Goal: Find specific page/section: Find specific page/section

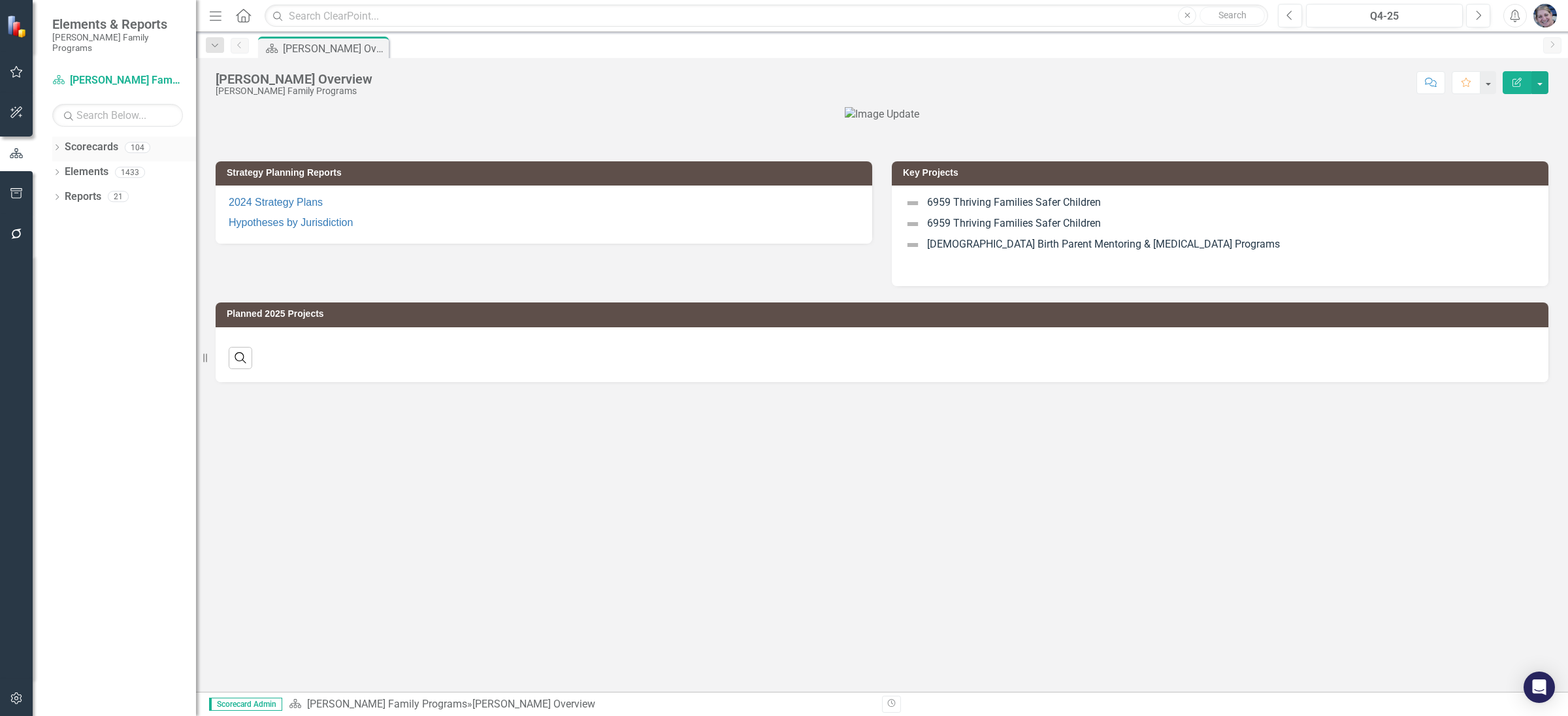
click at [59, 145] on icon "Dropdown" at bounding box center [57, 148] width 9 height 7
click at [66, 168] on icon "Dropdown" at bounding box center [64, 172] width 10 height 8
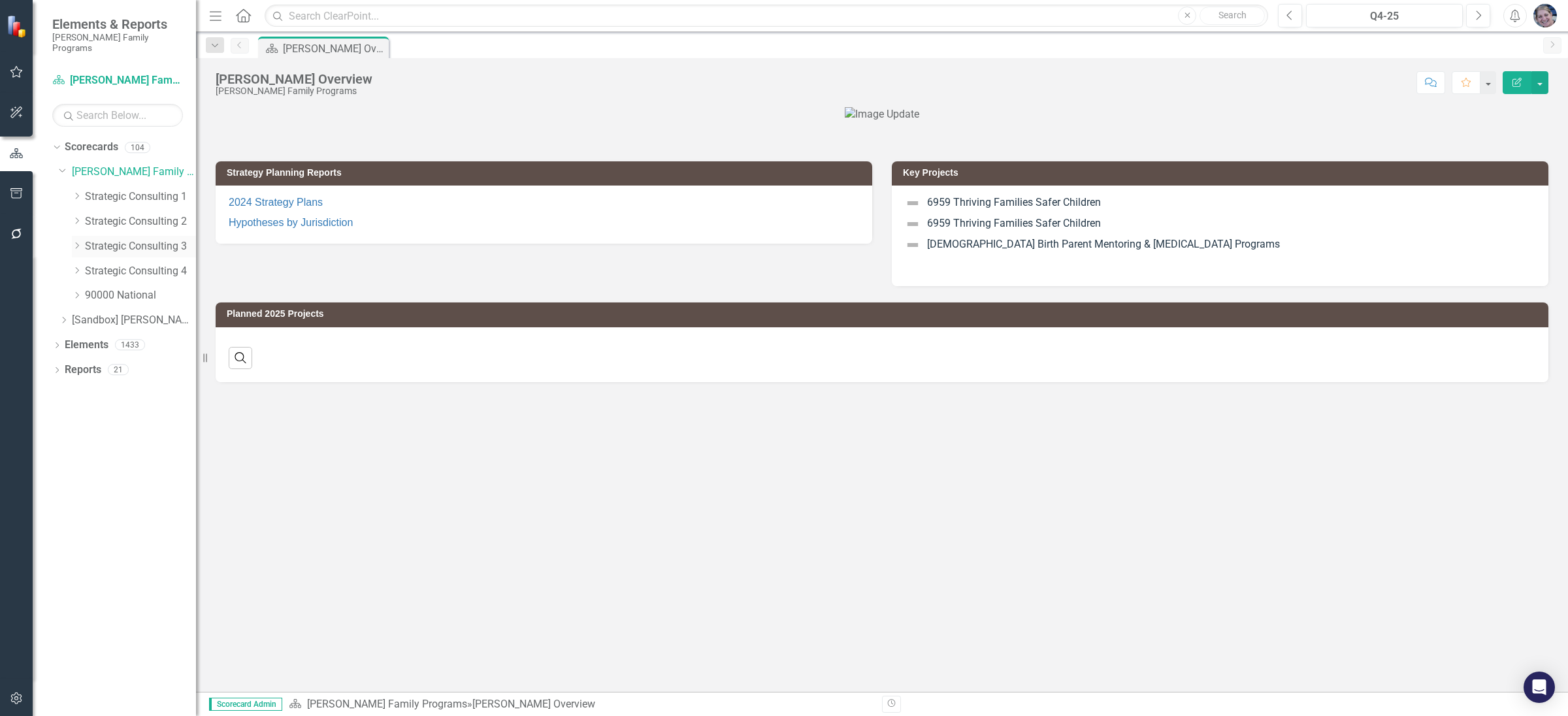
click at [77, 241] on div "Dropdown" at bounding box center [76, 246] width 10 height 11
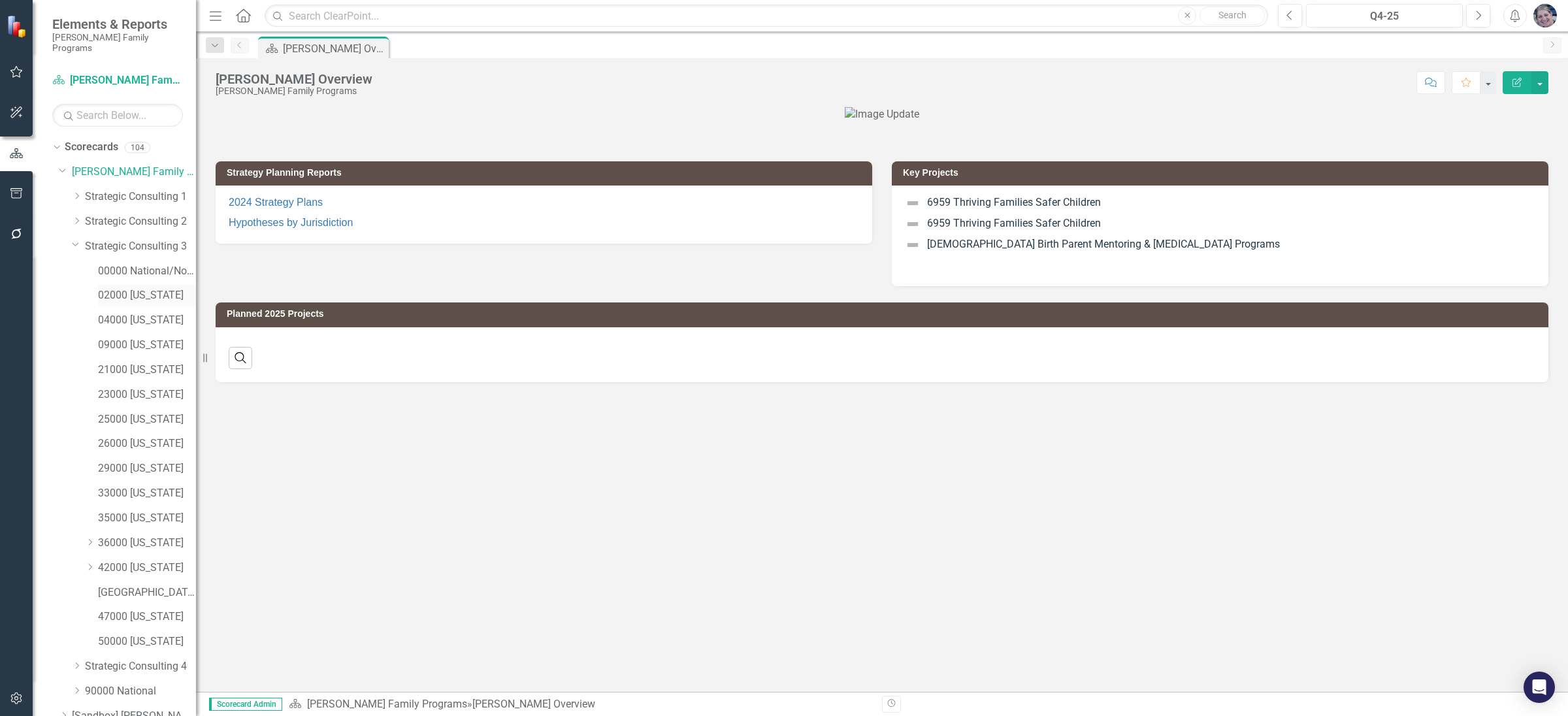
click at [134, 288] on link "02000 [US_STATE]" at bounding box center [147, 296] width 98 height 15
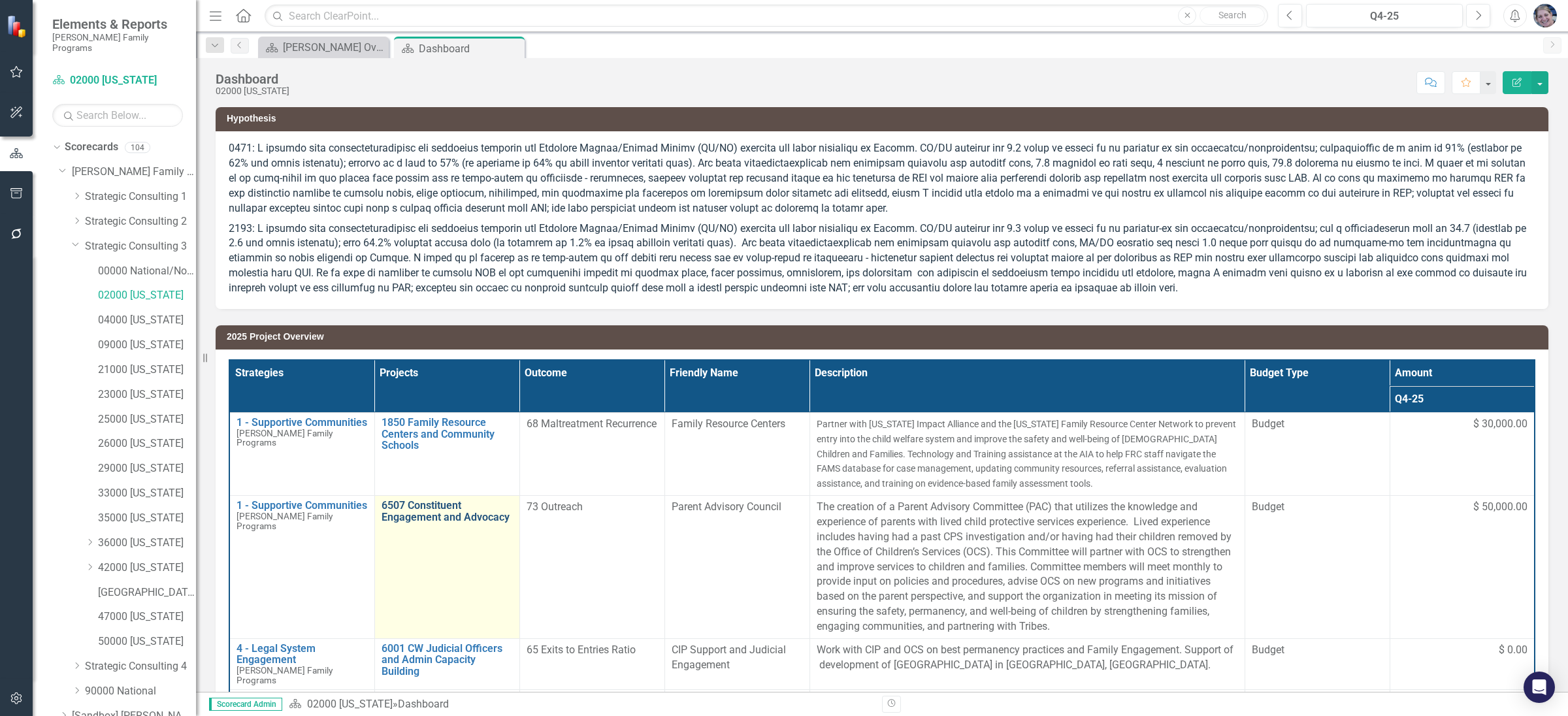
click at [454, 513] on link "6507 Constituent Engagement and Advocacy" at bounding box center [448, 511] width 131 height 23
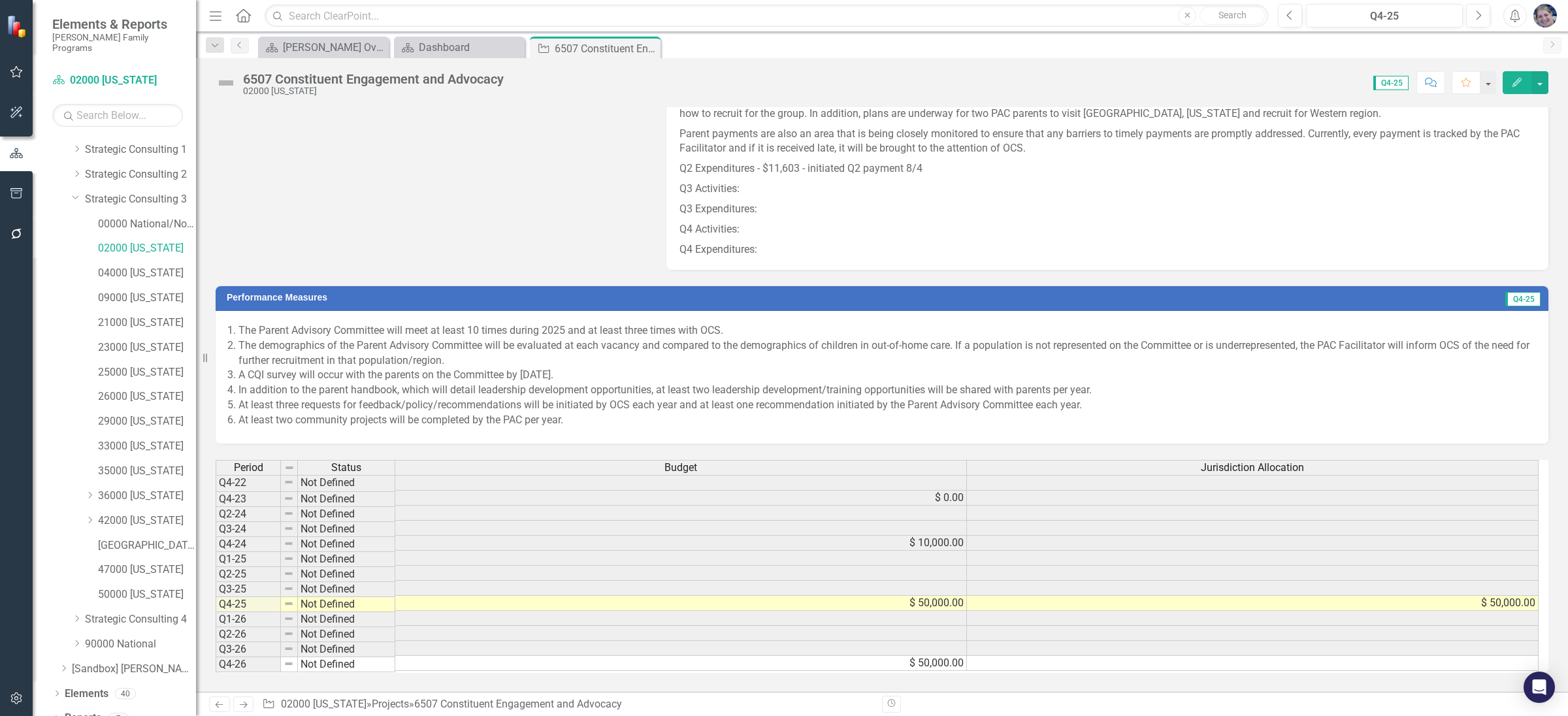
scroll to position [53, 0]
click at [165, 533] on link "[GEOGRAPHIC_DATA][US_STATE]" at bounding box center [147, 540] width 98 height 15
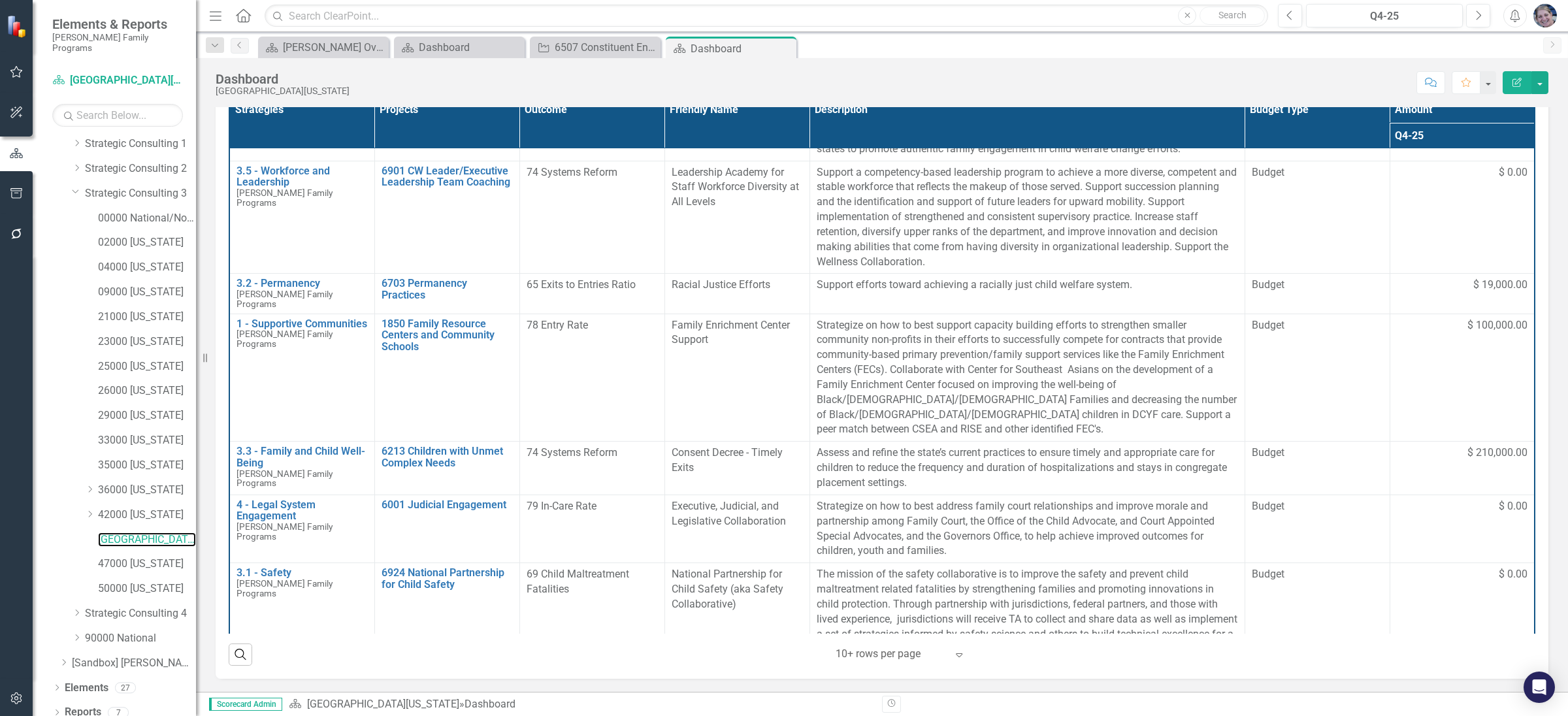
scroll to position [353, 0]
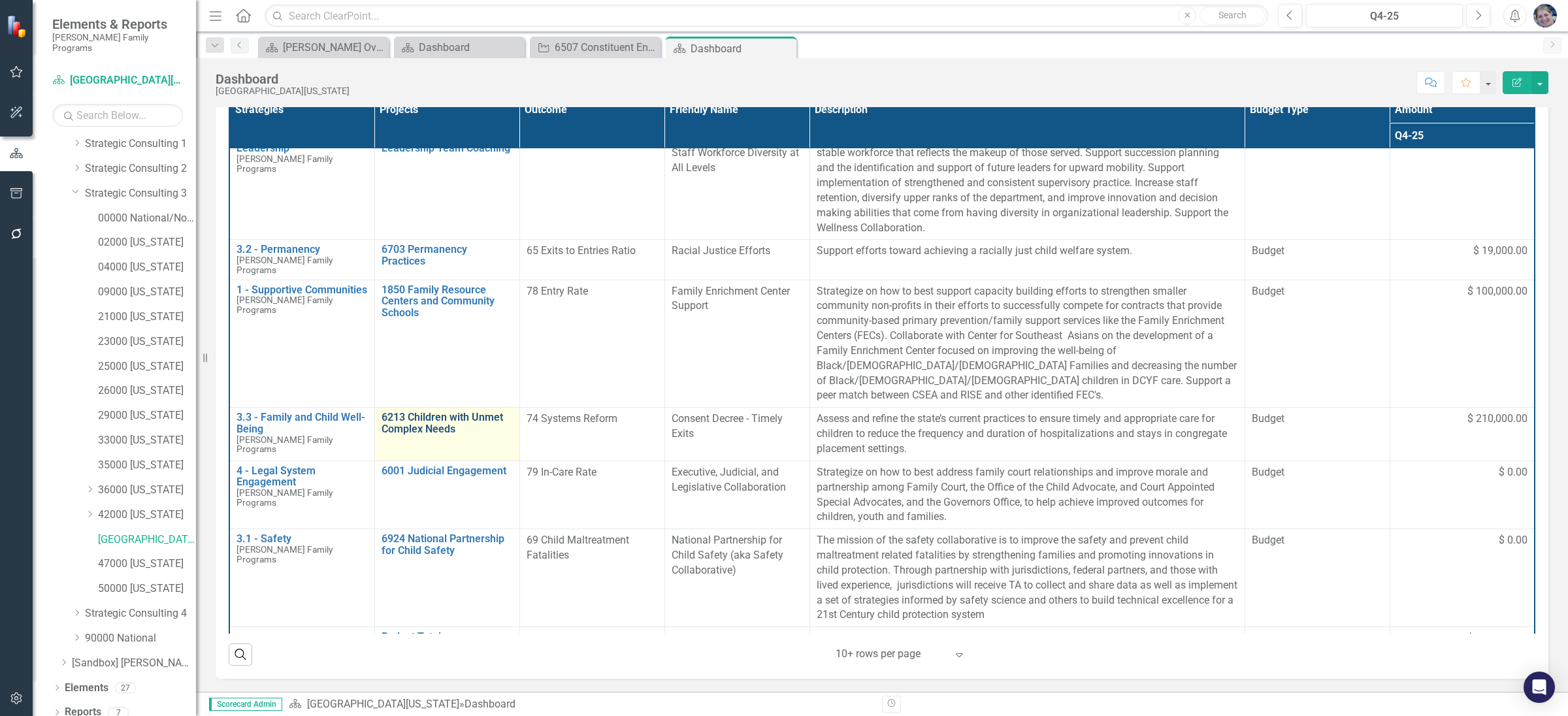
click at [425, 412] on link "6213 Children with Unmet Complex Needs" at bounding box center [448, 423] width 131 height 23
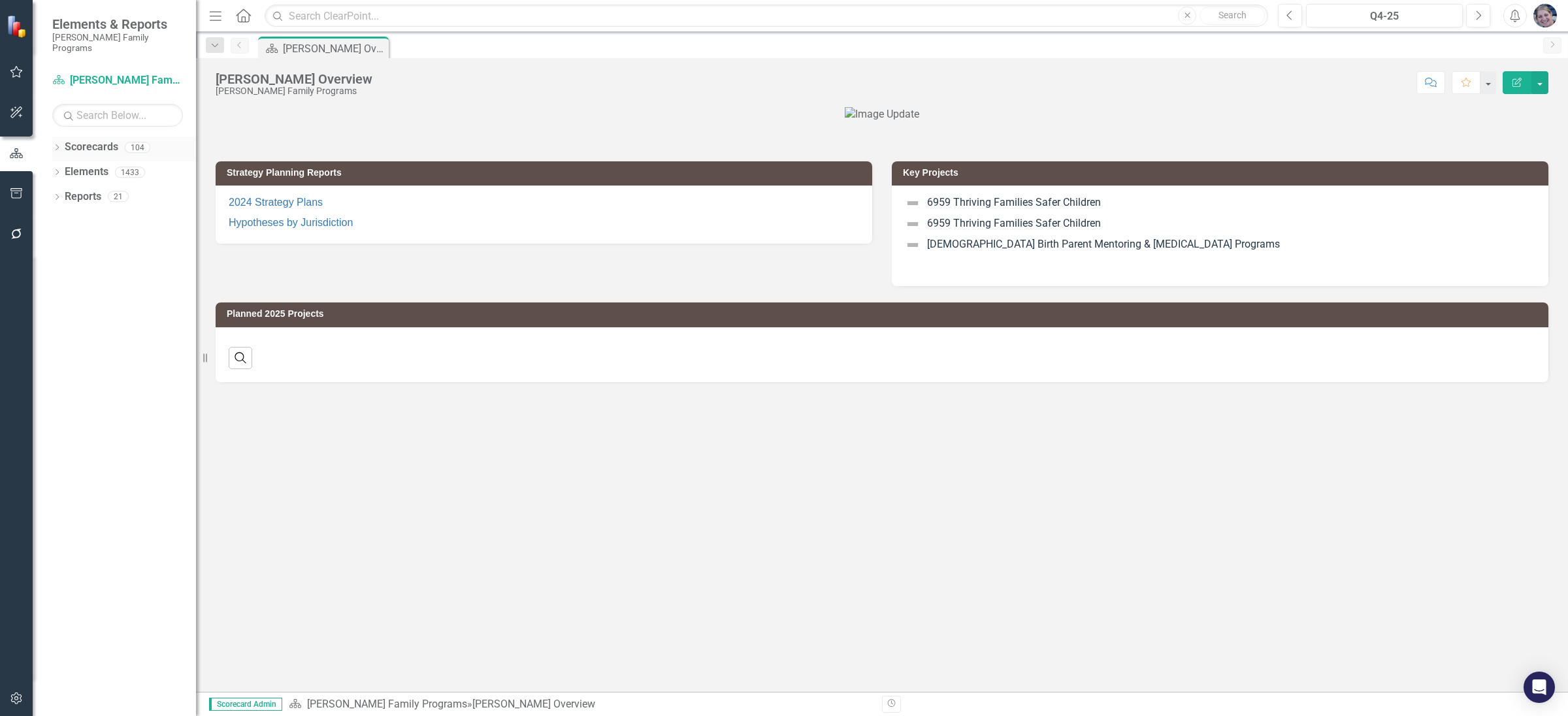
click at [57, 145] on icon "Dropdown" at bounding box center [57, 148] width 9 height 7
click at [63, 168] on icon "Dropdown" at bounding box center [64, 172] width 10 height 8
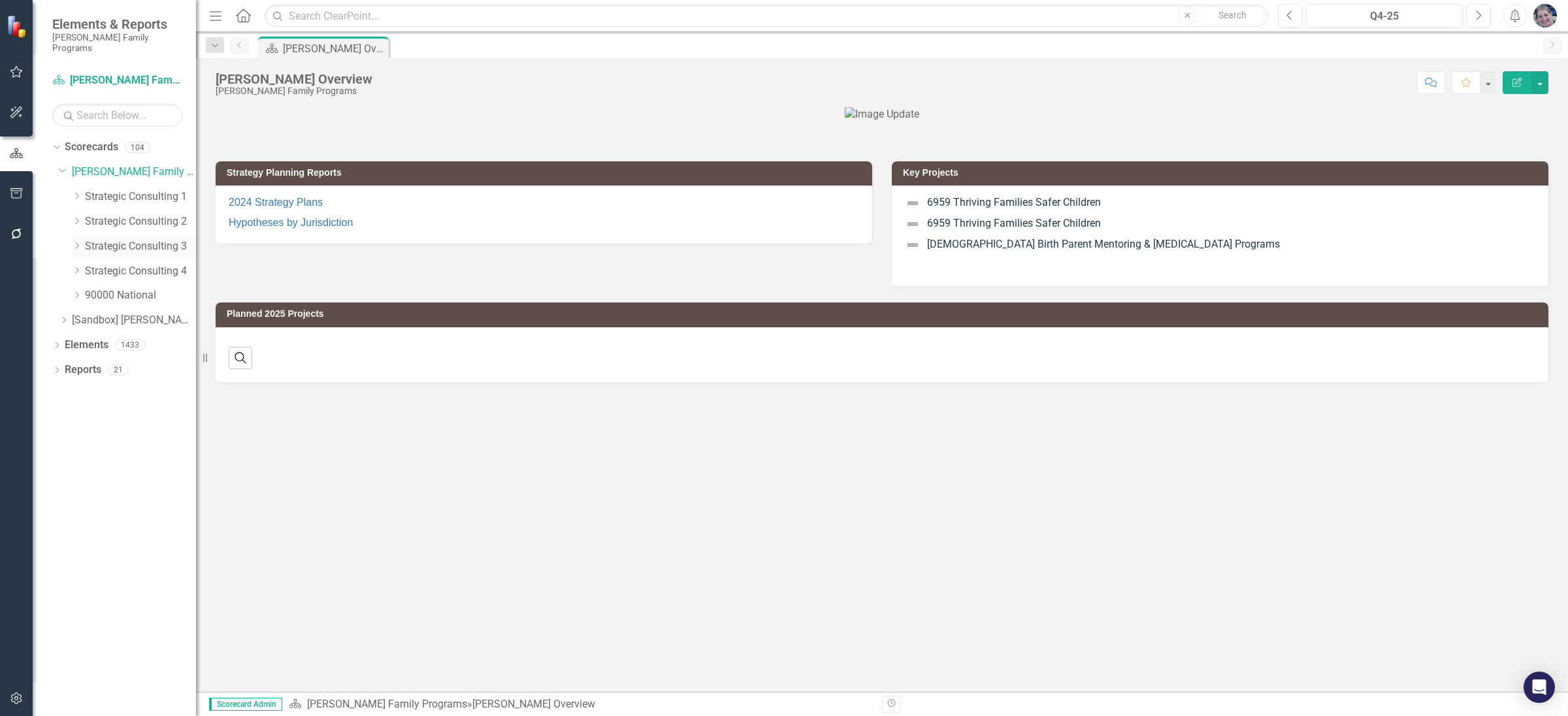
click at [80, 242] on icon "Dropdown" at bounding box center [76, 246] width 10 height 8
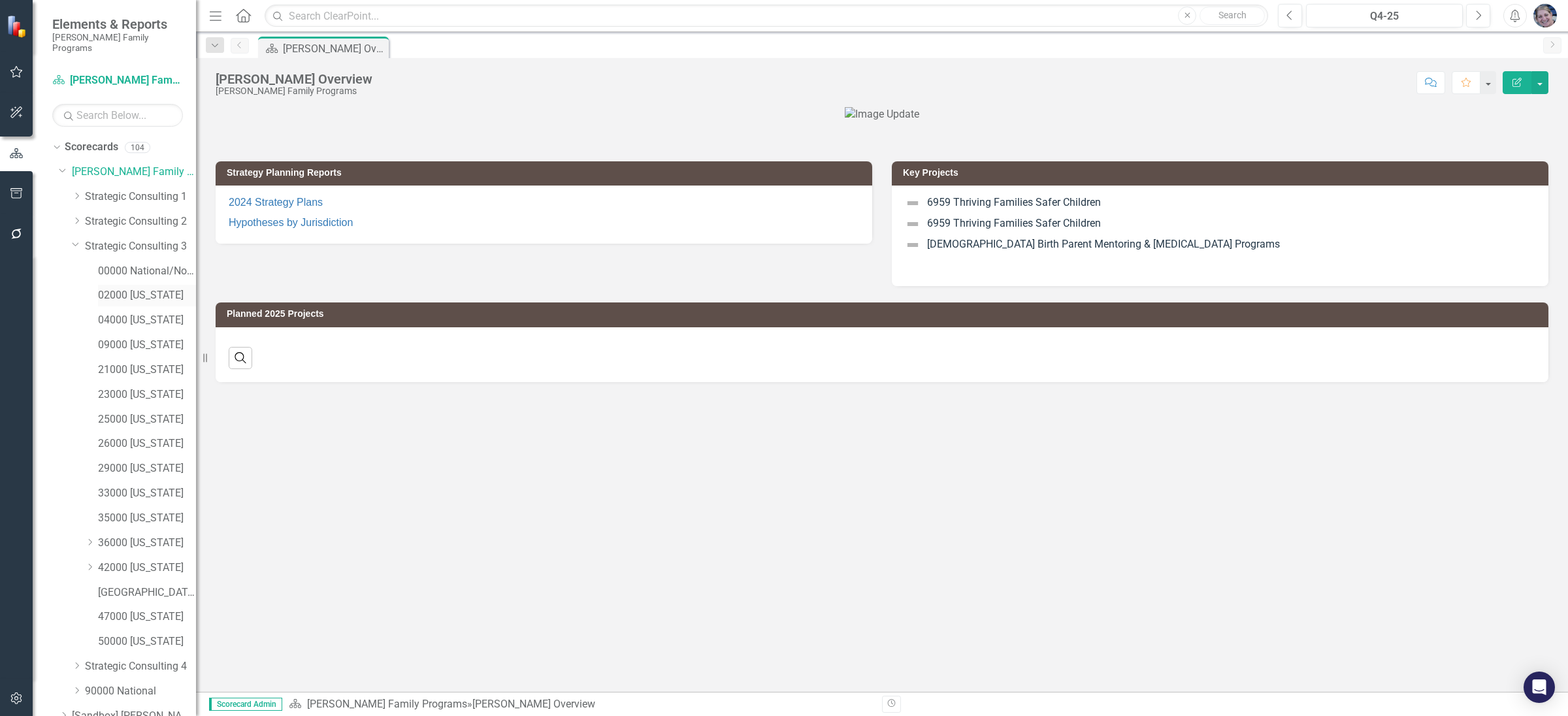
click at [122, 294] on div "02000 [US_STATE]" at bounding box center [147, 296] width 98 height 21
click at [130, 288] on link "02000 [US_STATE]" at bounding box center [147, 296] width 98 height 15
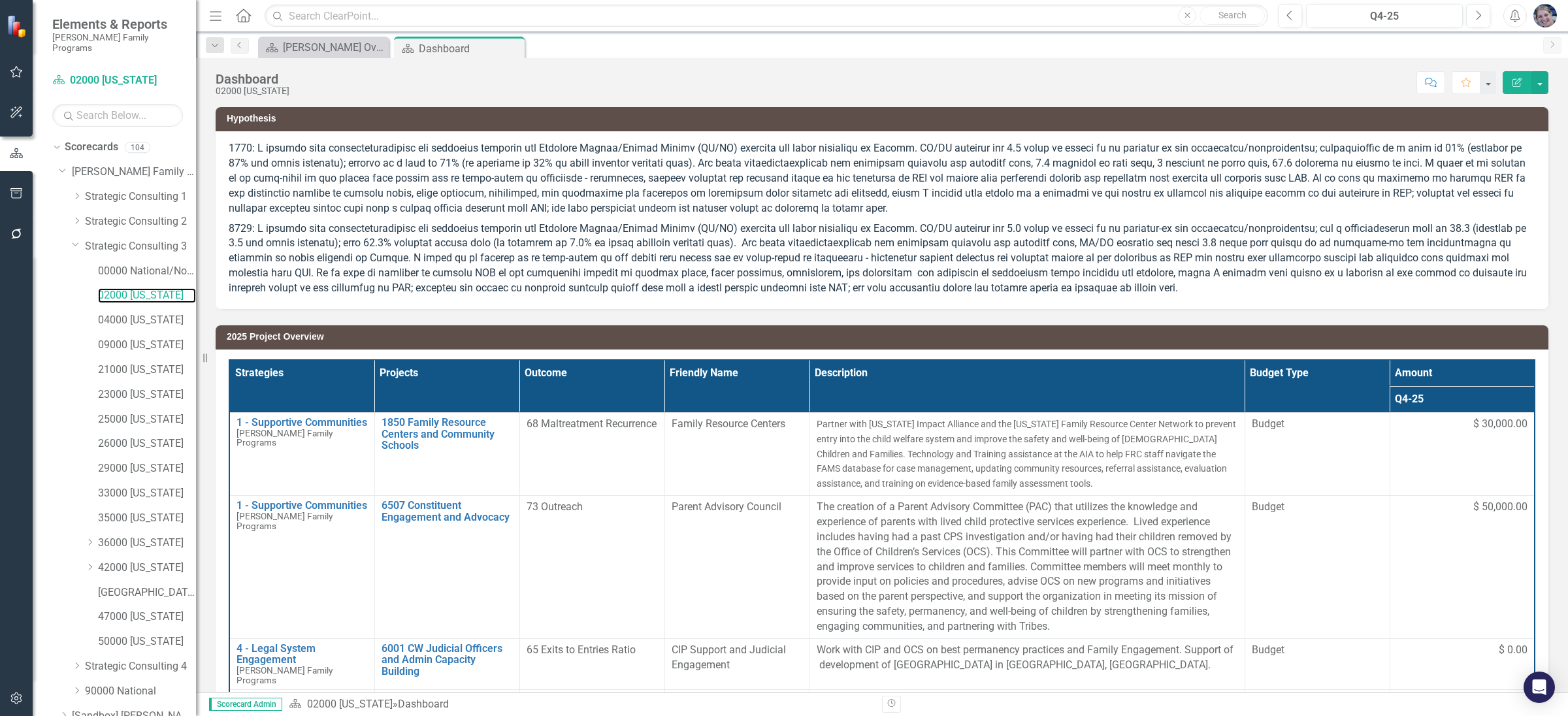
scroll to position [53, 0]
click at [153, 533] on link "[GEOGRAPHIC_DATA][US_STATE]" at bounding box center [147, 540] width 98 height 15
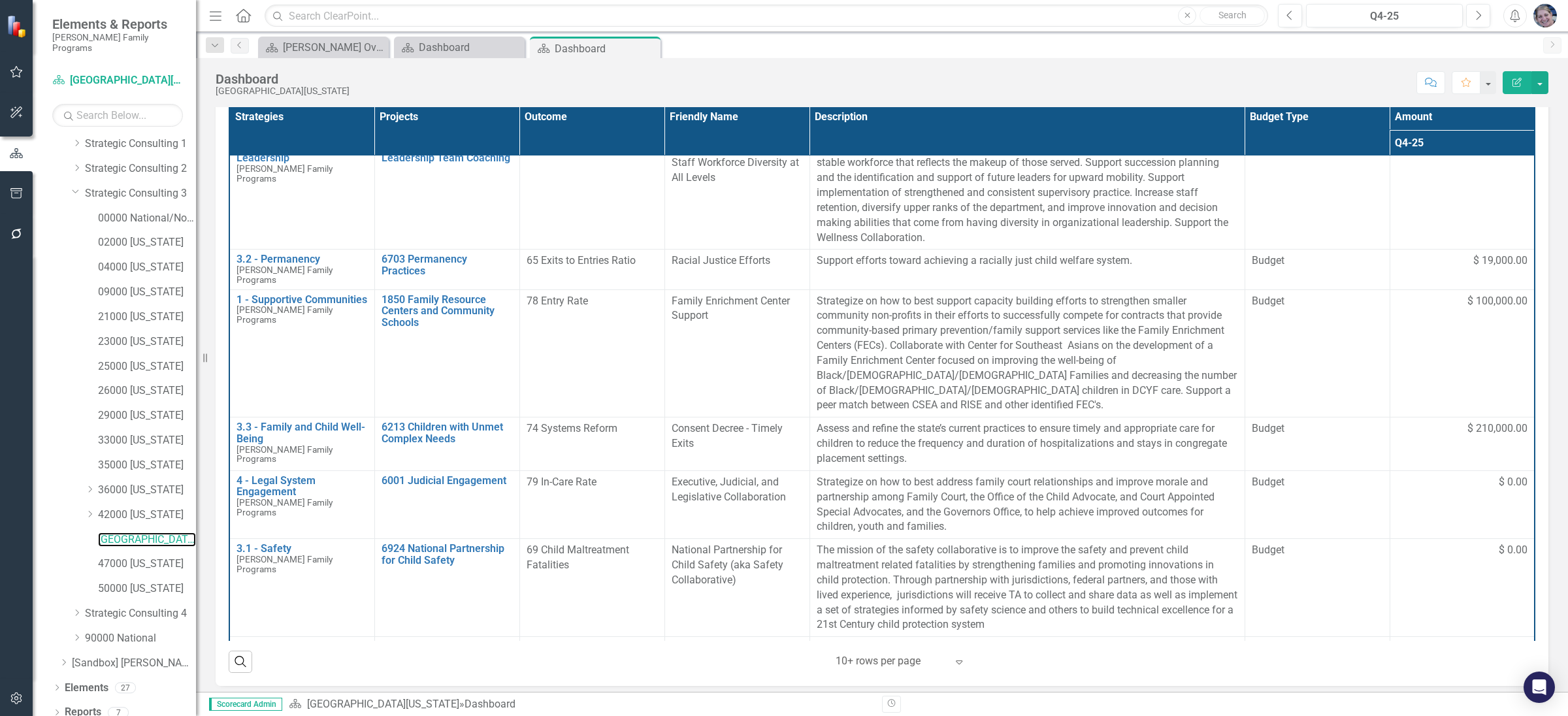
scroll to position [353, 0]
